Goal: Navigation & Orientation: Find specific page/section

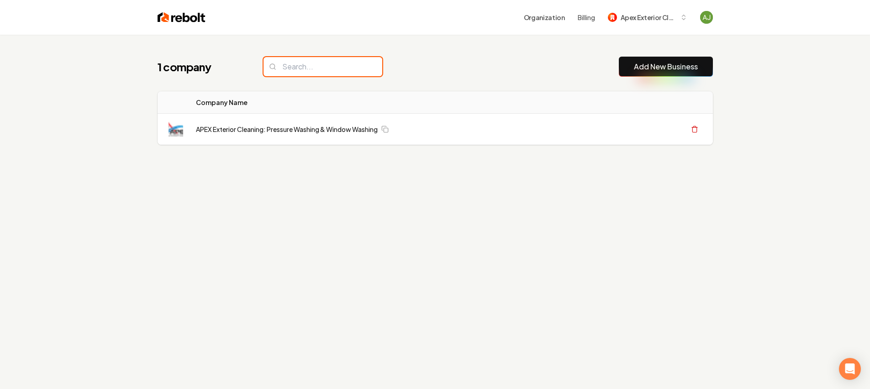
click at [295, 68] on input "search" at bounding box center [323, 66] width 119 height 19
type input "Pro"
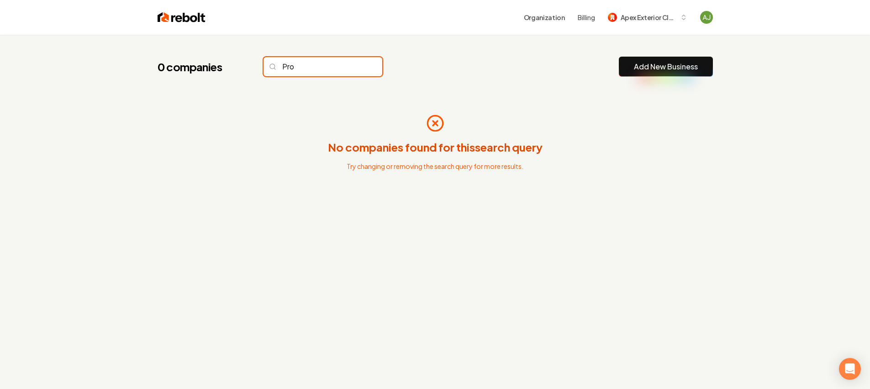
click at [359, 67] on input "Pro" at bounding box center [323, 66] width 119 height 19
click at [357, 68] on input "Pro" at bounding box center [323, 66] width 119 height 19
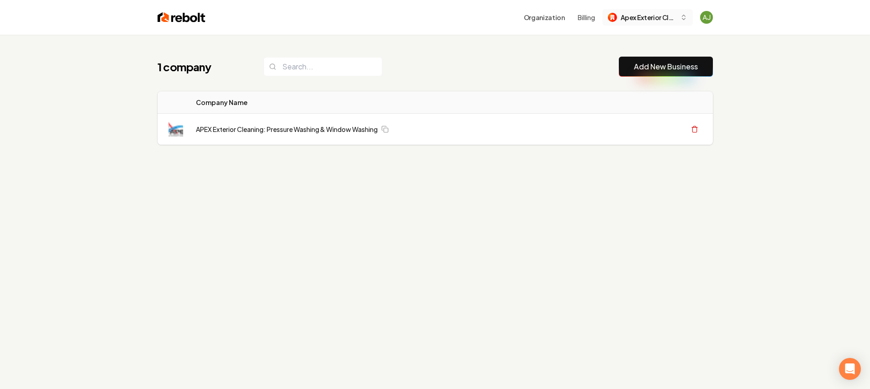
click at [652, 9] on button "Apex Exterior Cleaning: Pressure Washing & Window Washing" at bounding box center [647, 17] width 90 height 16
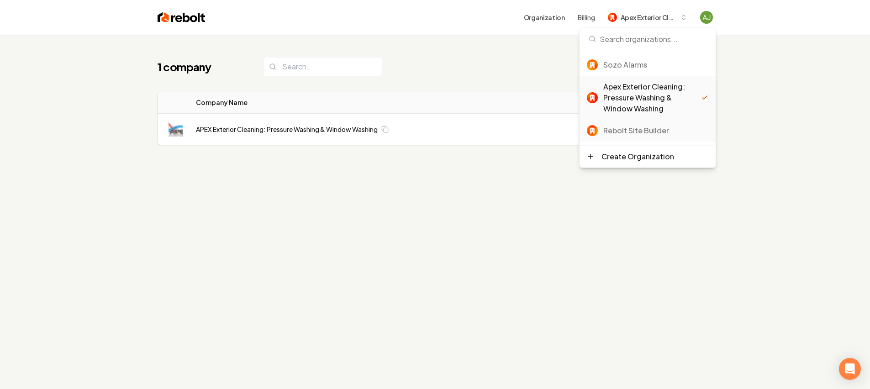
click at [631, 123] on div "Rebolt Site Builder" at bounding box center [648, 131] width 136 height 22
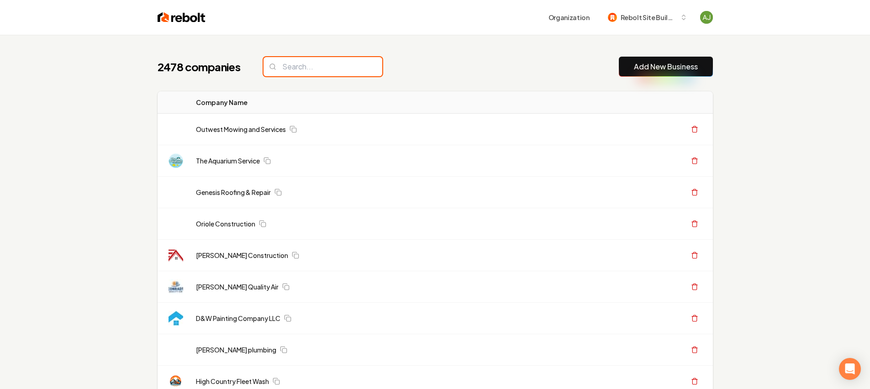
click at [322, 64] on input "search" at bounding box center [323, 66] width 119 height 19
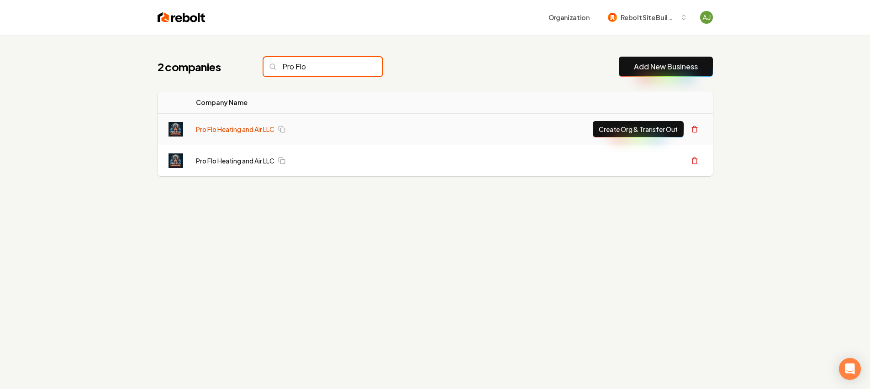
type input "Pro Flo"
click at [258, 129] on link "Pro Flo Heating and Air LLC" at bounding box center [235, 129] width 79 height 9
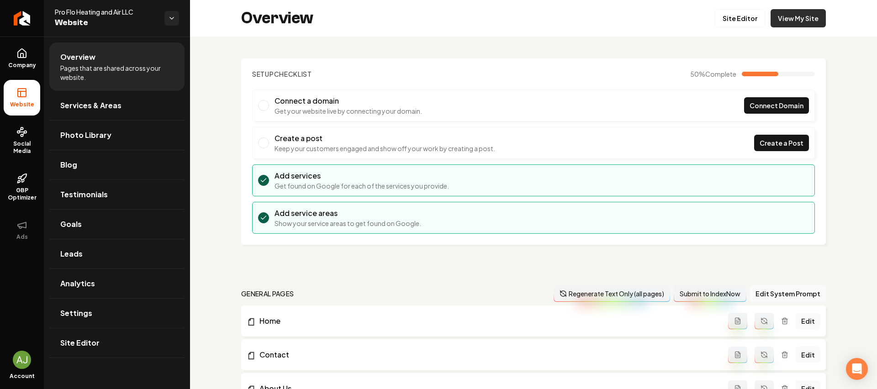
click at [783, 18] on link "View My Site" at bounding box center [798, 18] width 55 height 18
click at [22, 16] on icon "Return to dashboard" at bounding box center [22, 18] width 15 height 15
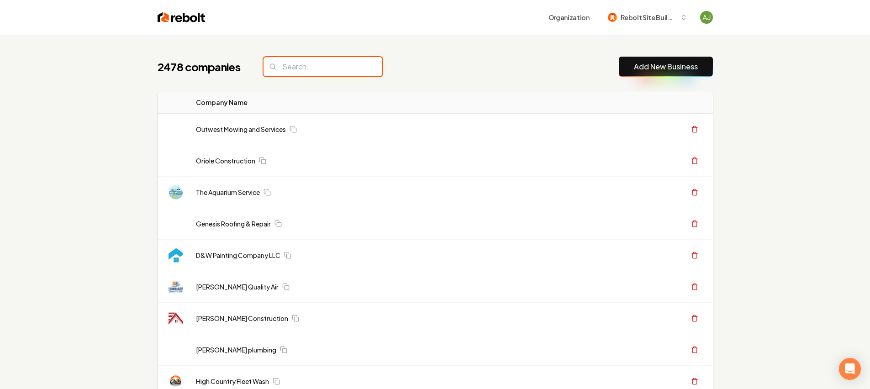
click at [306, 70] on input "search" at bounding box center [323, 66] width 119 height 19
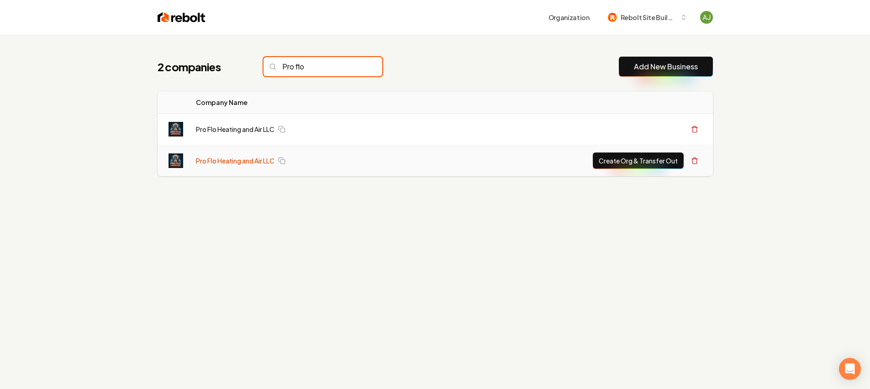
type input "Pro flo"
click at [217, 158] on link "Pro Flo Heating and Air LLC" at bounding box center [235, 160] width 79 height 9
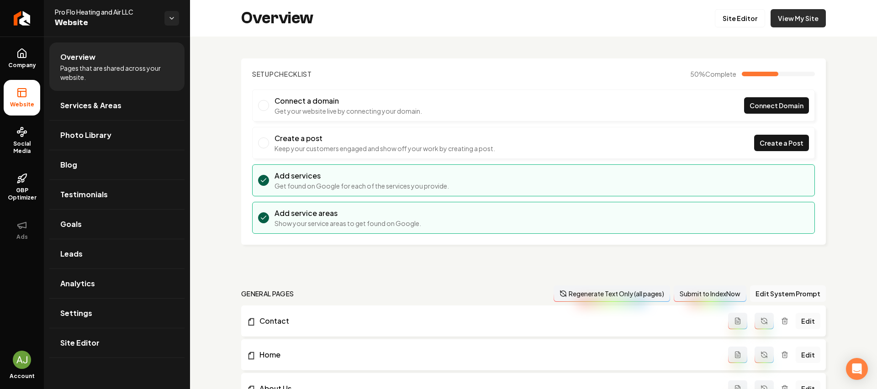
click at [787, 19] on link "View My Site" at bounding box center [798, 18] width 55 height 18
click at [19, 19] on icon "Return to dashboard" at bounding box center [20, 18] width 4 height 9
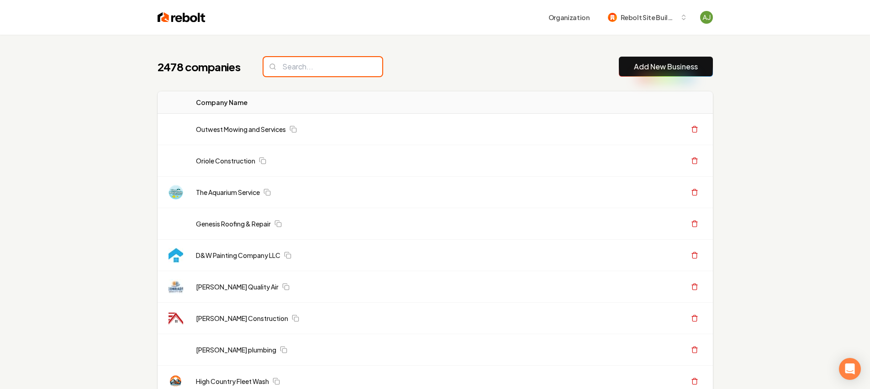
click at [298, 69] on input "search" at bounding box center [323, 66] width 119 height 19
